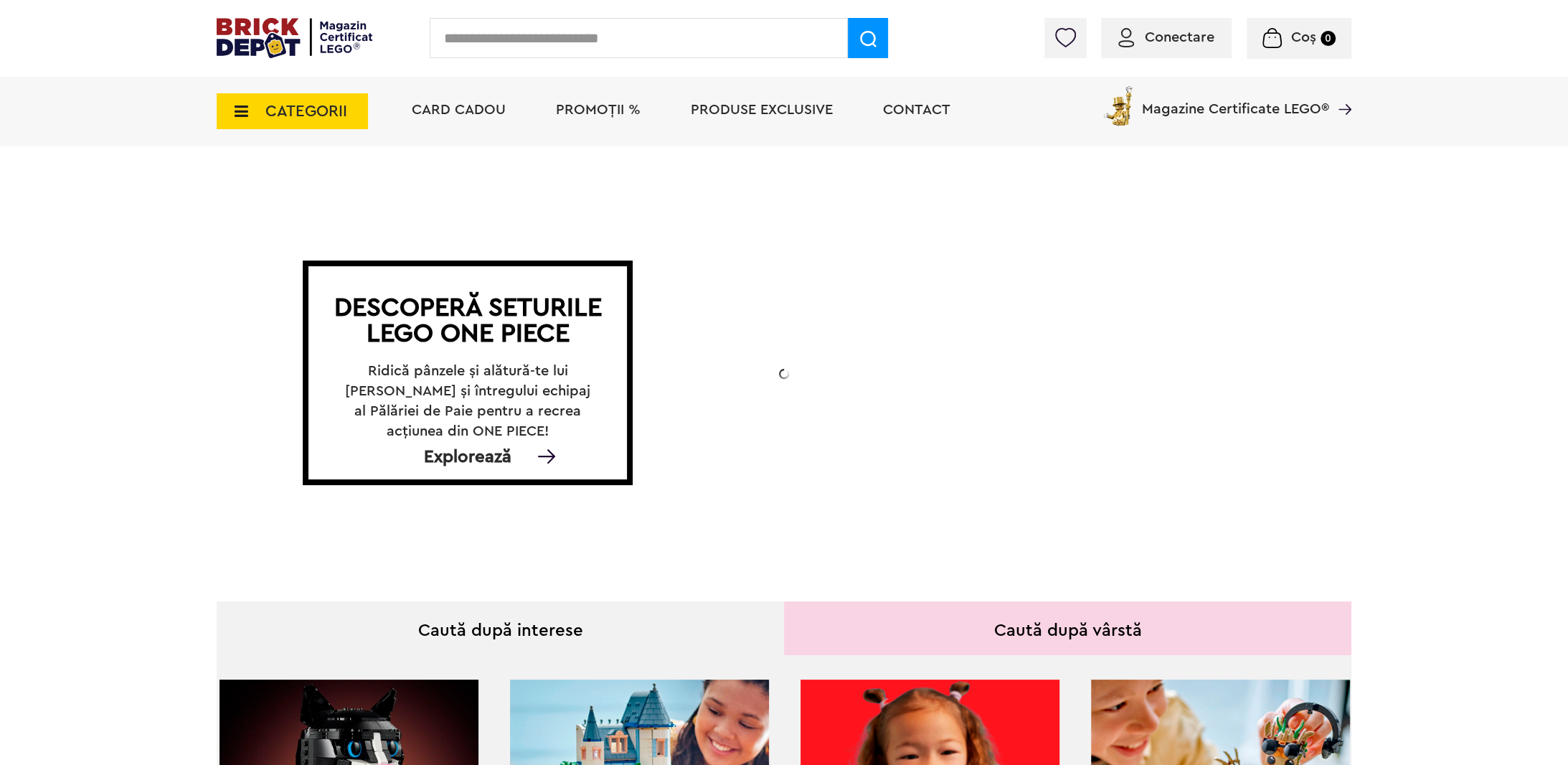
click at [299, 119] on span "CATEGORII" at bounding box center [307, 112] width 82 height 16
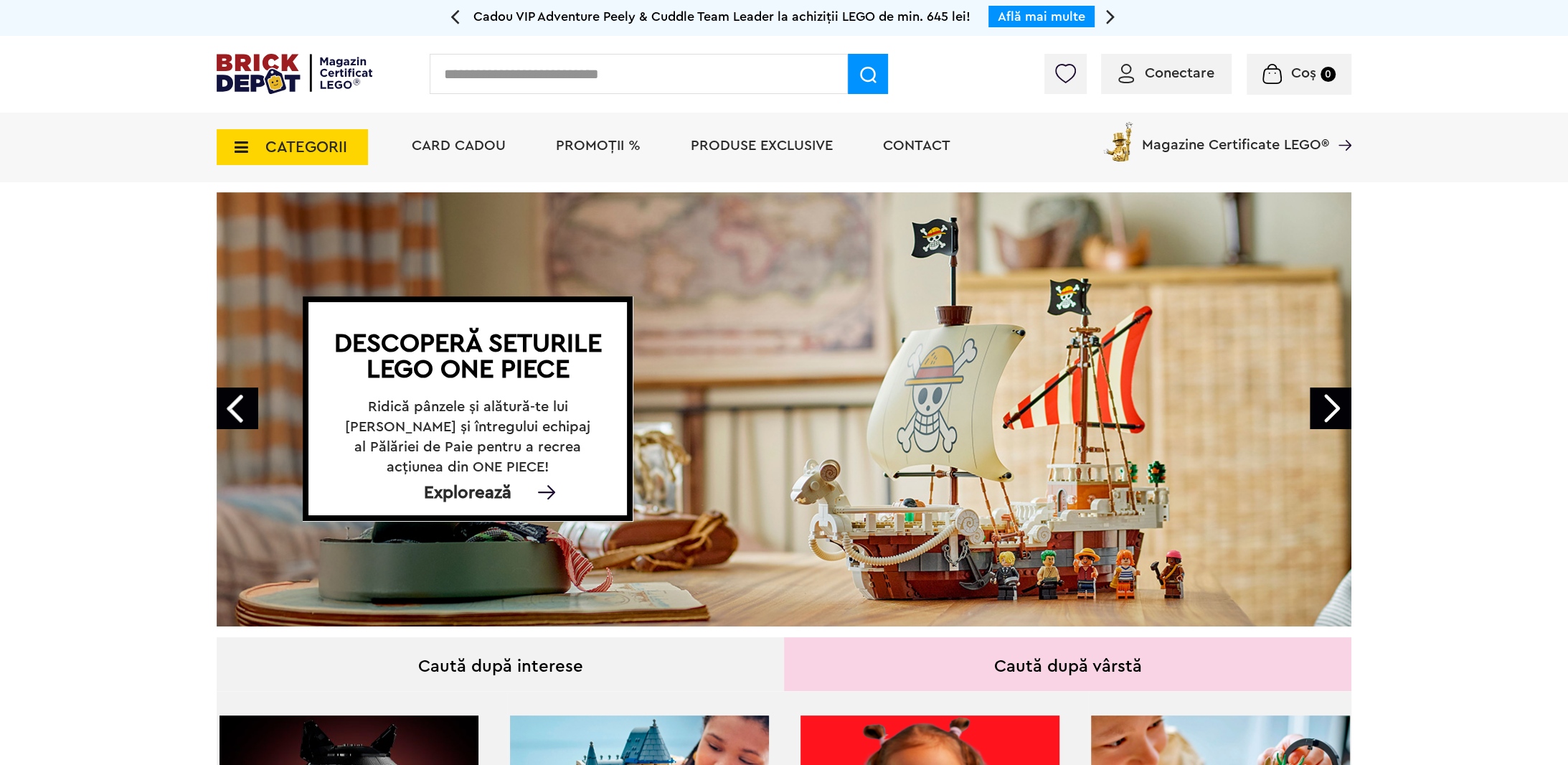
click at [291, 139] on span "CATEGORII" at bounding box center [307, 147] width 82 height 16
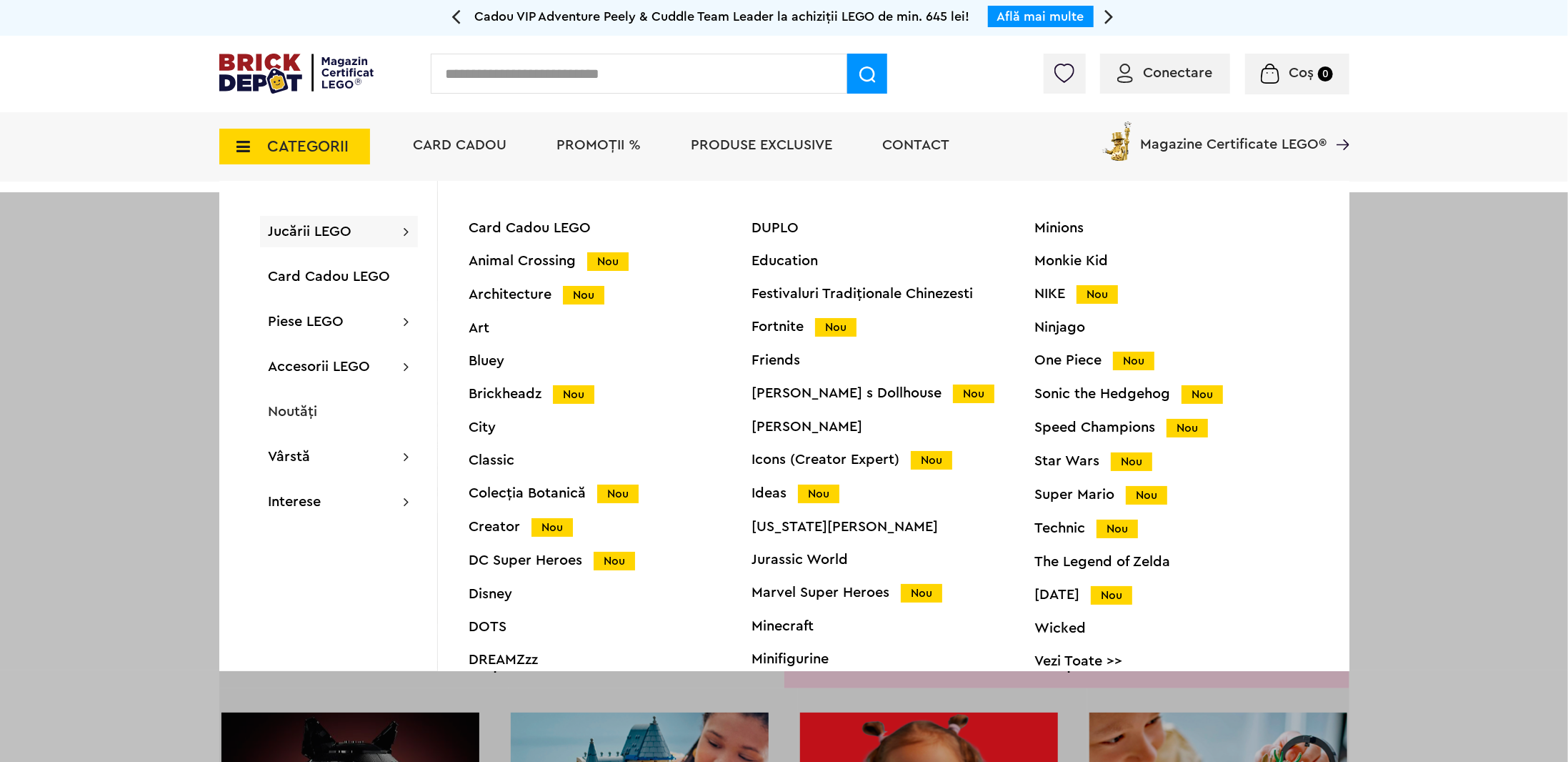
click at [1051, 531] on div "Technic Nou" at bounding box center [1177, 528] width 283 height 15
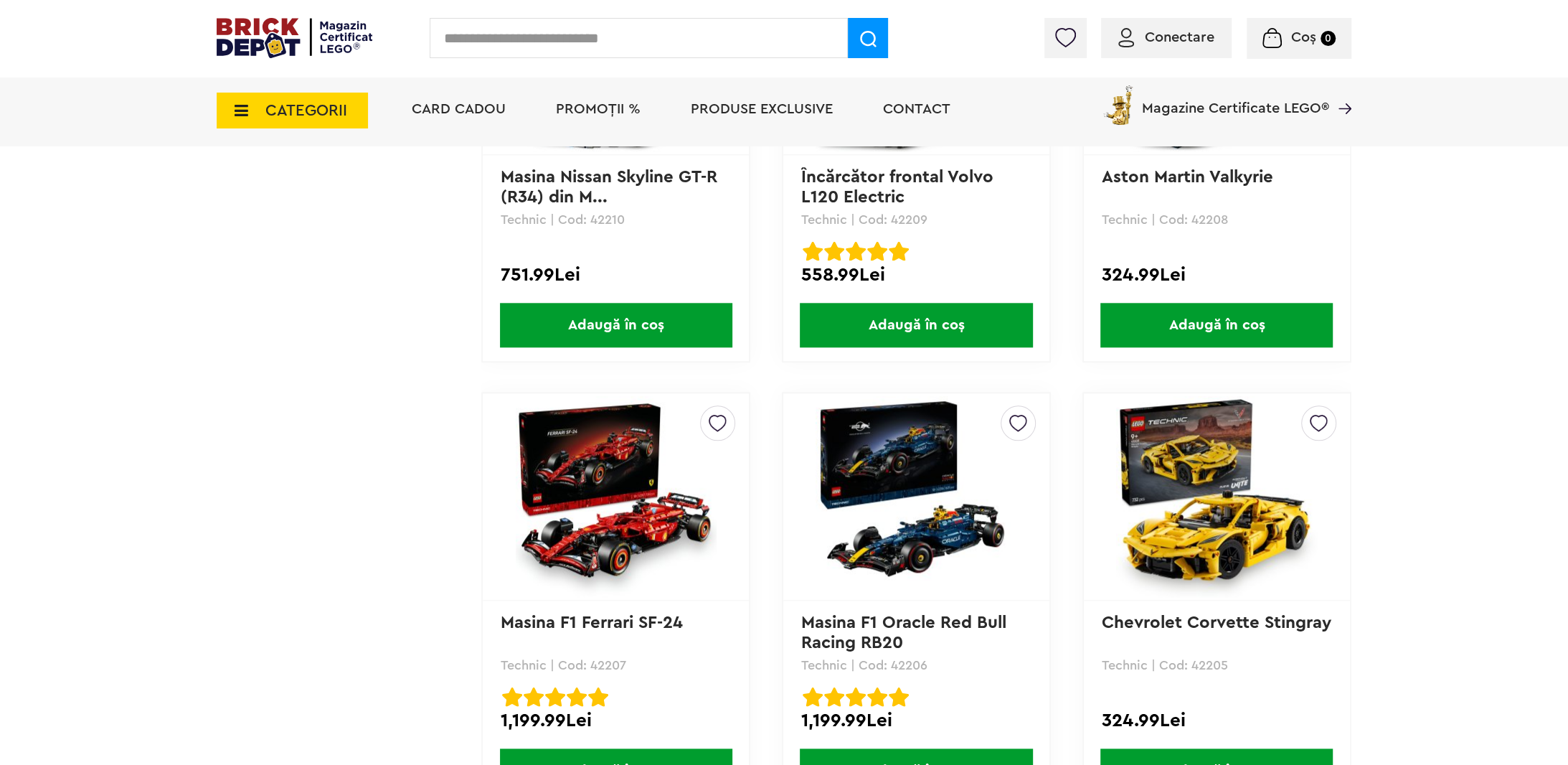
scroll to position [1442, 0]
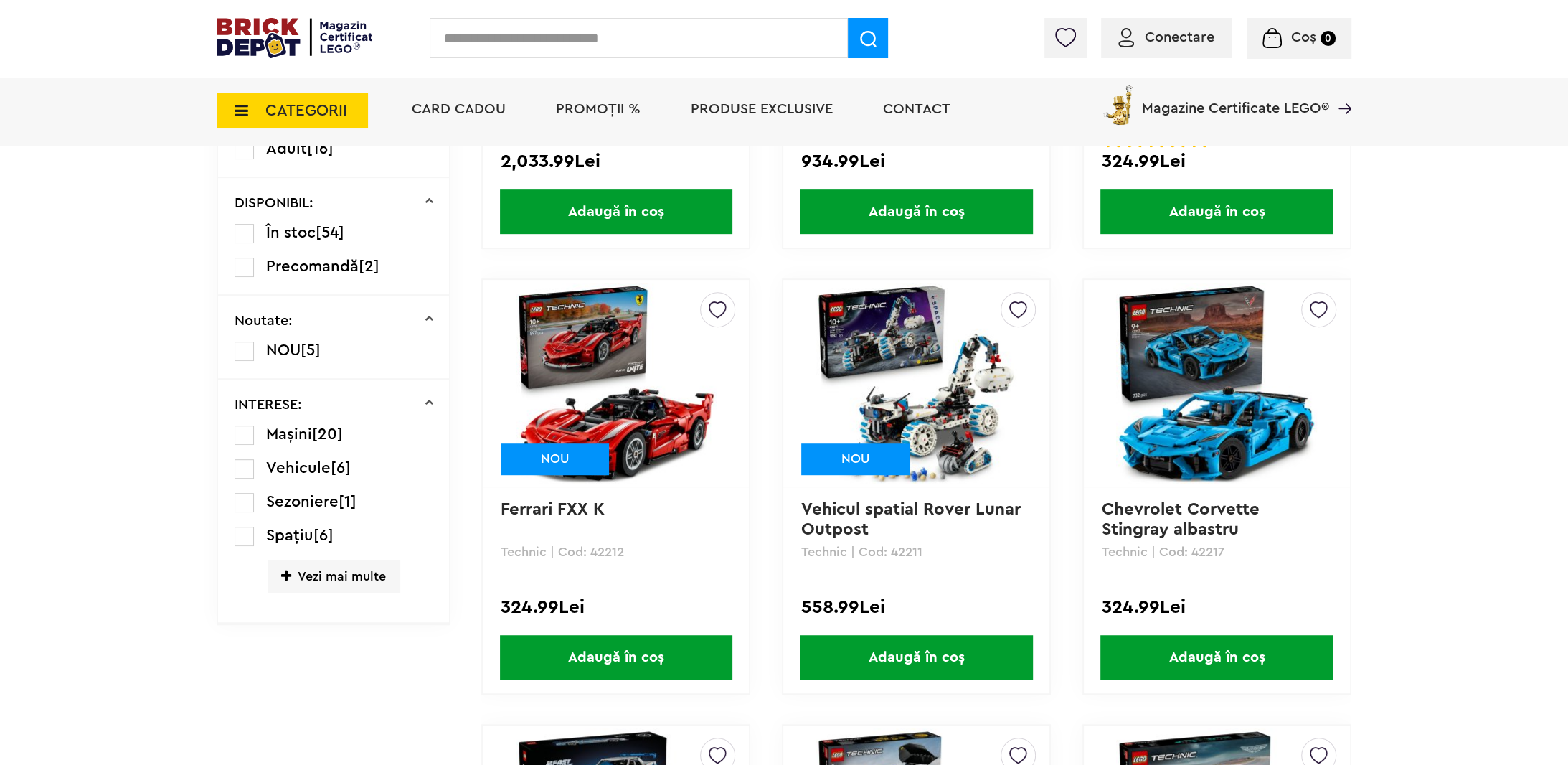
scroll to position [669, 0]
